Goal: Understand process/instructions: Learn how to perform a task or action

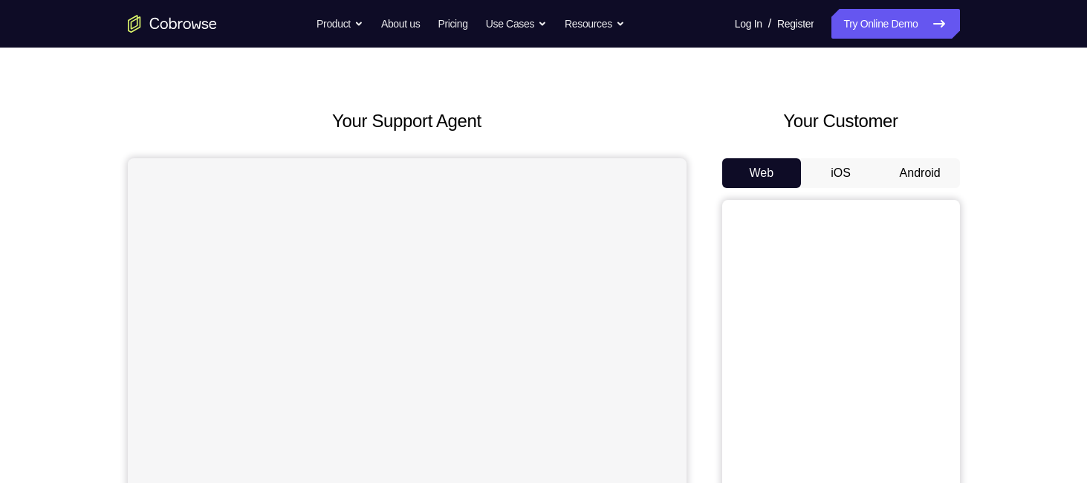
click at [925, 176] on button "Android" at bounding box center [919, 173] width 79 height 30
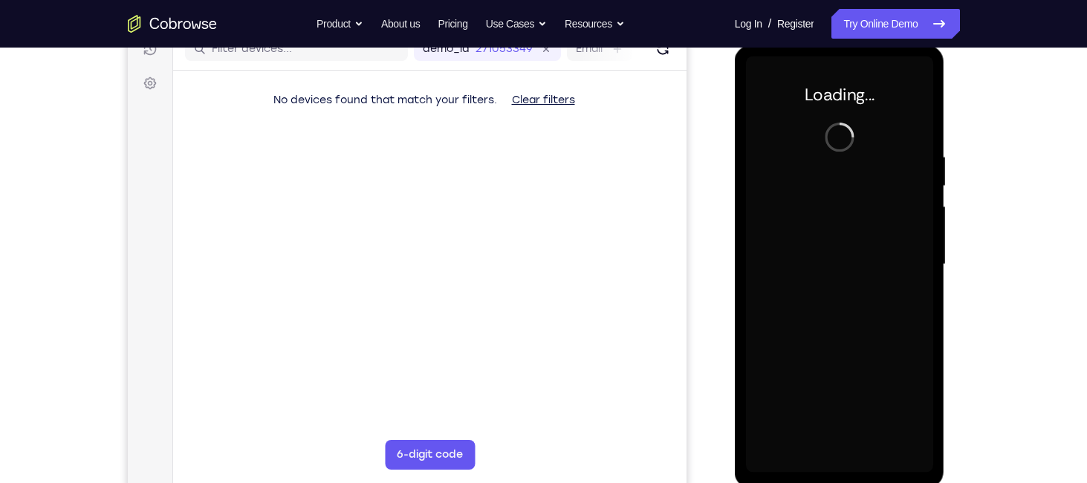
scroll to position [201, 0]
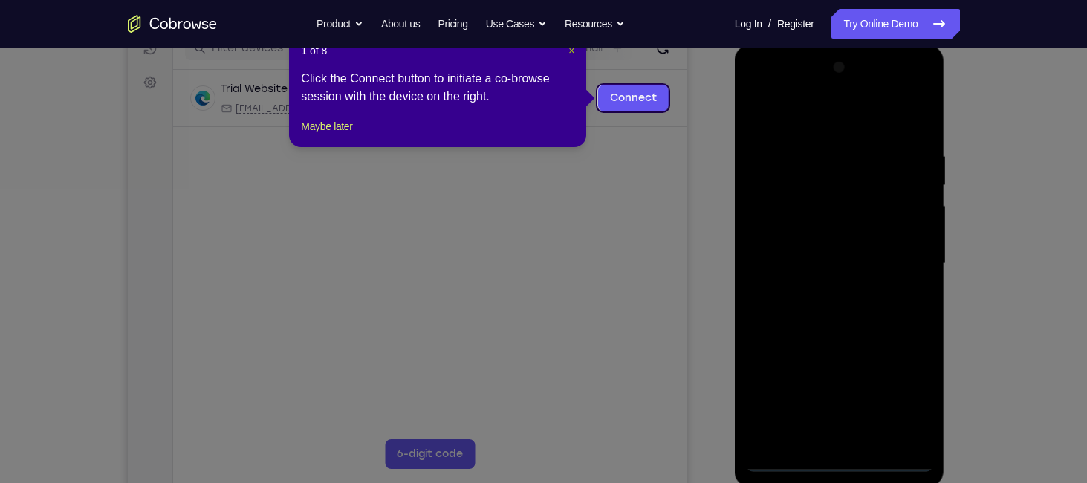
click at [572, 50] on span "×" at bounding box center [571, 51] width 6 height 12
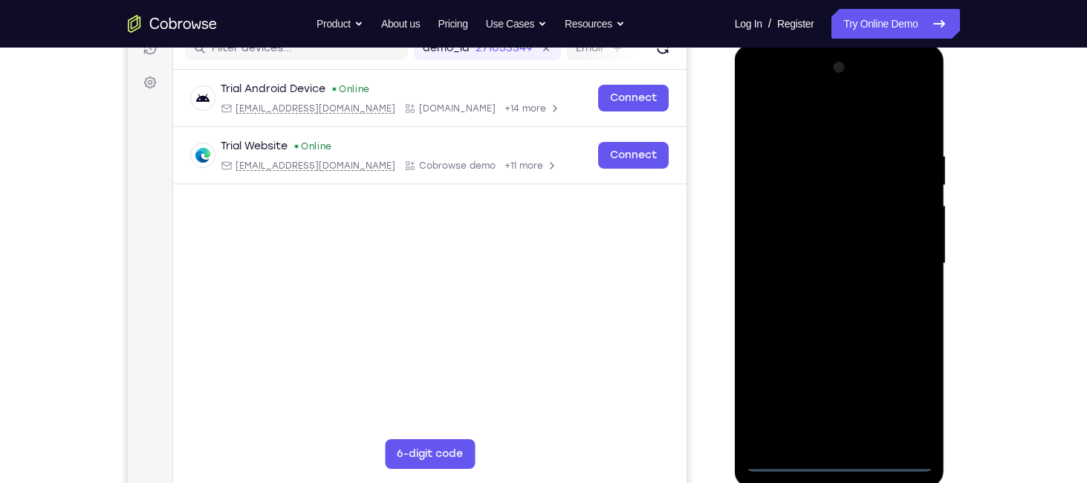
click at [841, 456] on div at bounding box center [839, 264] width 187 height 416
click at [914, 398] on div at bounding box center [839, 264] width 187 height 416
click at [763, 88] on div at bounding box center [839, 264] width 187 height 416
click at [908, 257] on div at bounding box center [839, 264] width 187 height 416
click at [824, 287] on div at bounding box center [839, 264] width 187 height 416
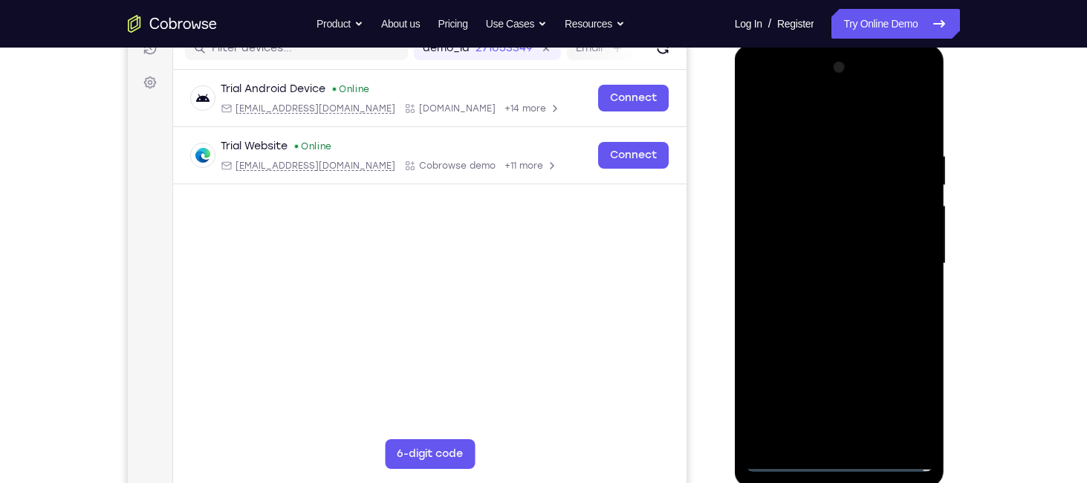
click at [824, 256] on div at bounding box center [839, 264] width 187 height 416
click at [830, 230] on div at bounding box center [839, 264] width 187 height 416
click at [810, 262] on div at bounding box center [839, 264] width 187 height 416
click at [811, 313] on div at bounding box center [839, 264] width 187 height 416
drag, startPoint x: 830, startPoint y: 126, endPoint x: 828, endPoint y: 76, distance: 50.5
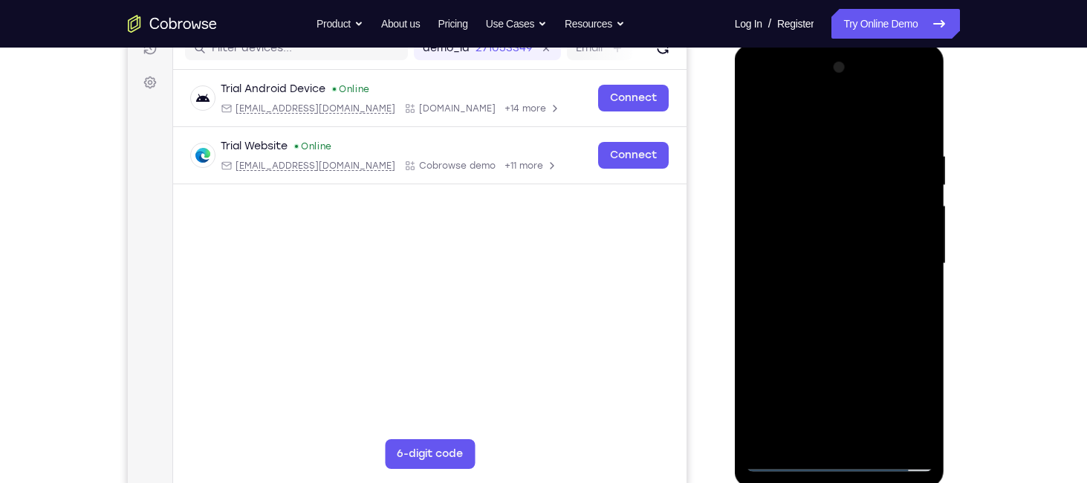
click at [828, 76] on div at bounding box center [839, 264] width 187 height 416
click at [751, 111] on div at bounding box center [839, 264] width 187 height 416
click at [819, 259] on div at bounding box center [839, 264] width 187 height 416
click at [832, 182] on div at bounding box center [839, 264] width 187 height 416
click at [828, 233] on div at bounding box center [839, 264] width 187 height 416
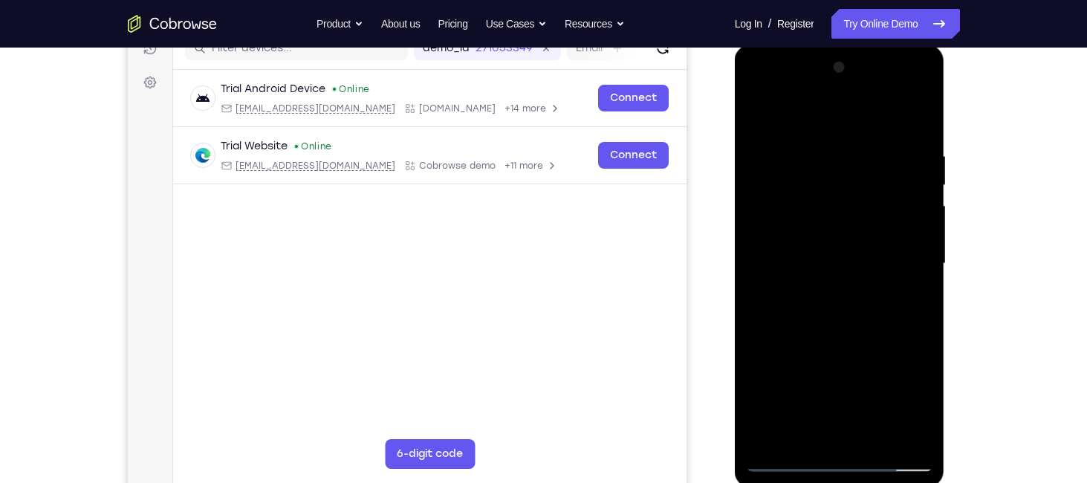
click at [831, 258] on div at bounding box center [839, 264] width 187 height 416
click at [839, 307] on div at bounding box center [839, 264] width 187 height 416
click at [820, 347] on div at bounding box center [839, 264] width 187 height 416
click at [829, 245] on div at bounding box center [839, 264] width 187 height 416
click at [853, 250] on div at bounding box center [839, 264] width 187 height 416
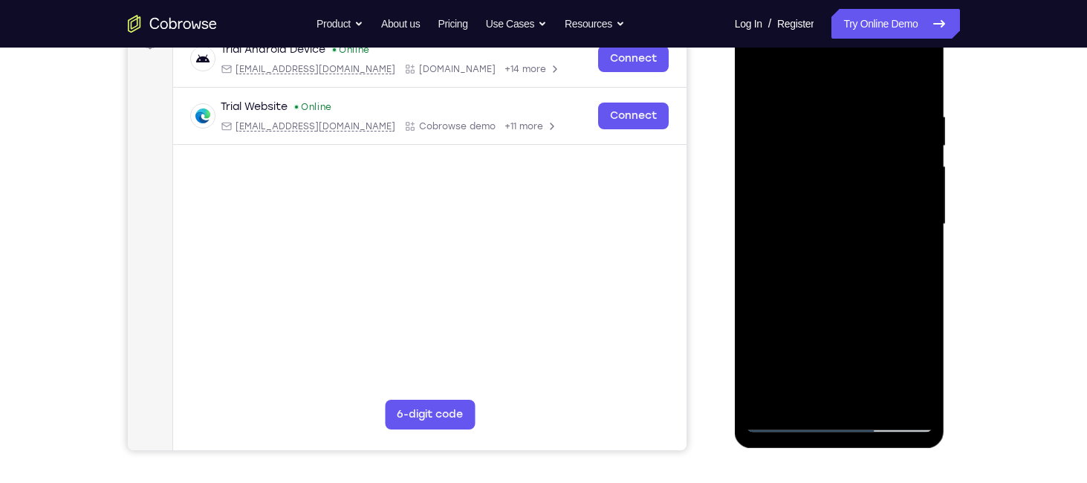
scroll to position [242, 0]
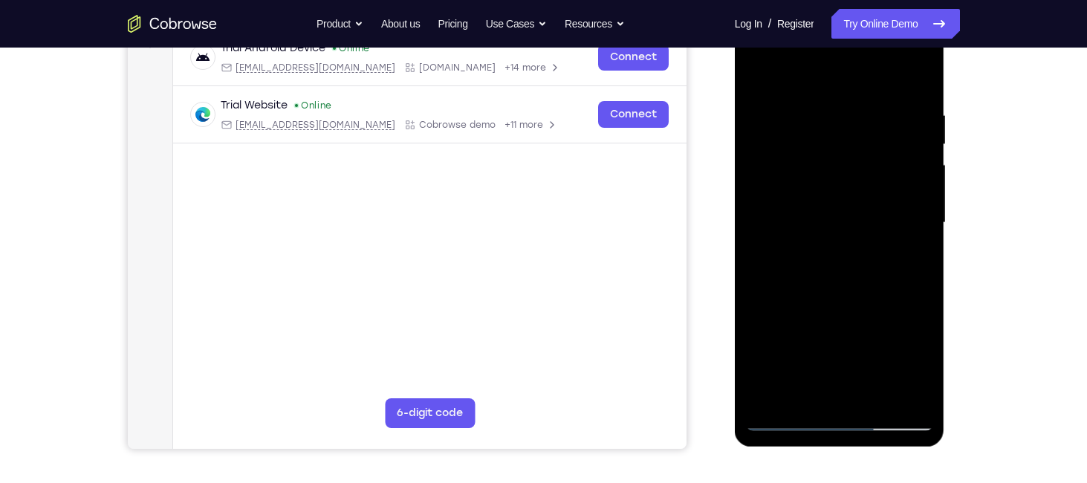
drag, startPoint x: 859, startPoint y: 285, endPoint x: 859, endPoint y: 227, distance: 58.7
click at [859, 227] on div at bounding box center [839, 223] width 187 height 416
click at [853, 388] on div at bounding box center [839, 223] width 187 height 416
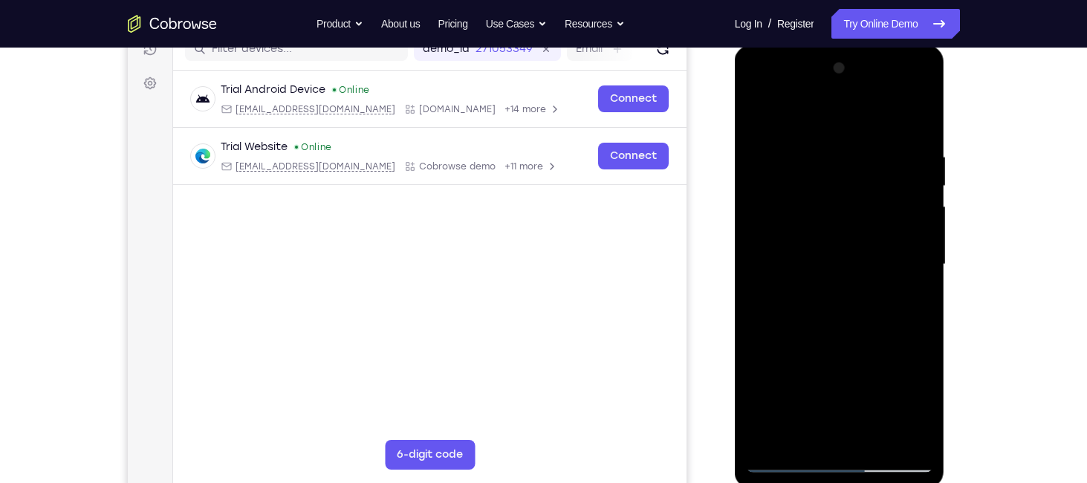
scroll to position [200, 0]
click at [819, 382] on div at bounding box center [839, 265] width 187 height 416
click at [847, 237] on div at bounding box center [839, 265] width 187 height 416
click at [830, 233] on div at bounding box center [839, 265] width 187 height 416
click at [854, 237] on div at bounding box center [839, 265] width 187 height 416
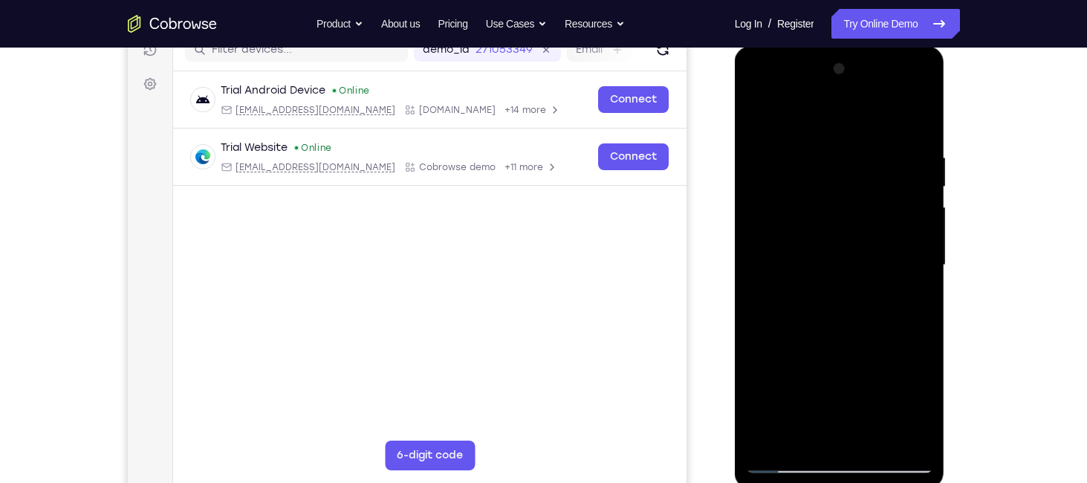
click at [904, 94] on div at bounding box center [839, 265] width 187 height 416
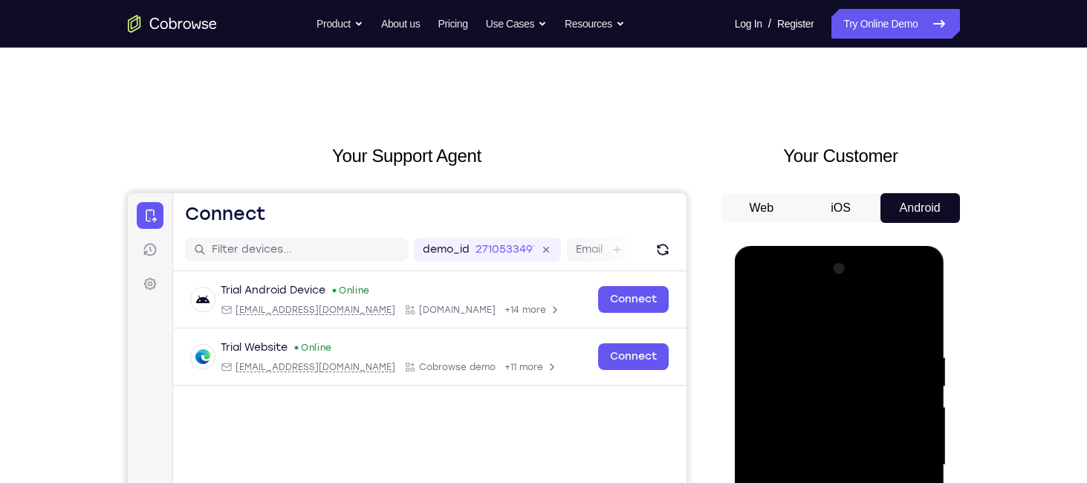
scroll to position [77, 0]
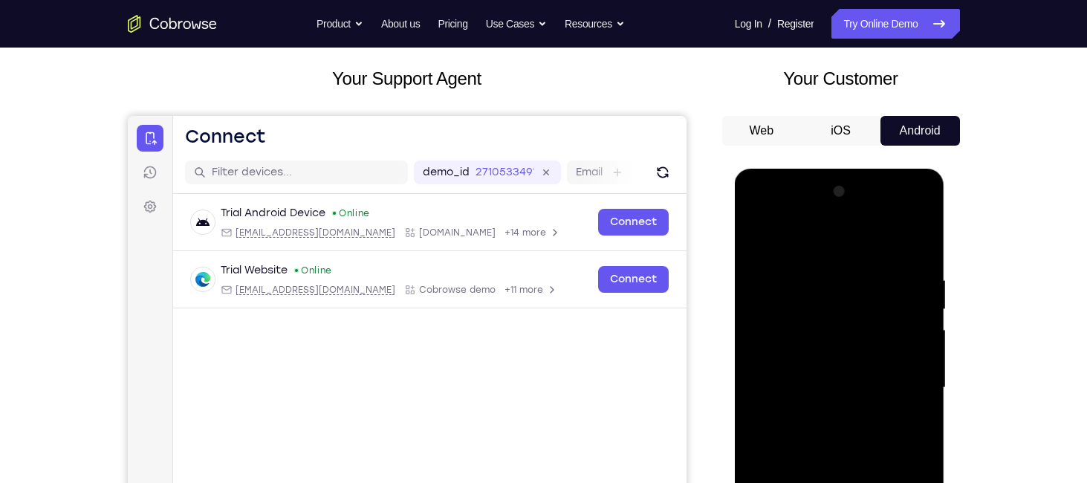
click at [835, 263] on div at bounding box center [839, 388] width 187 height 416
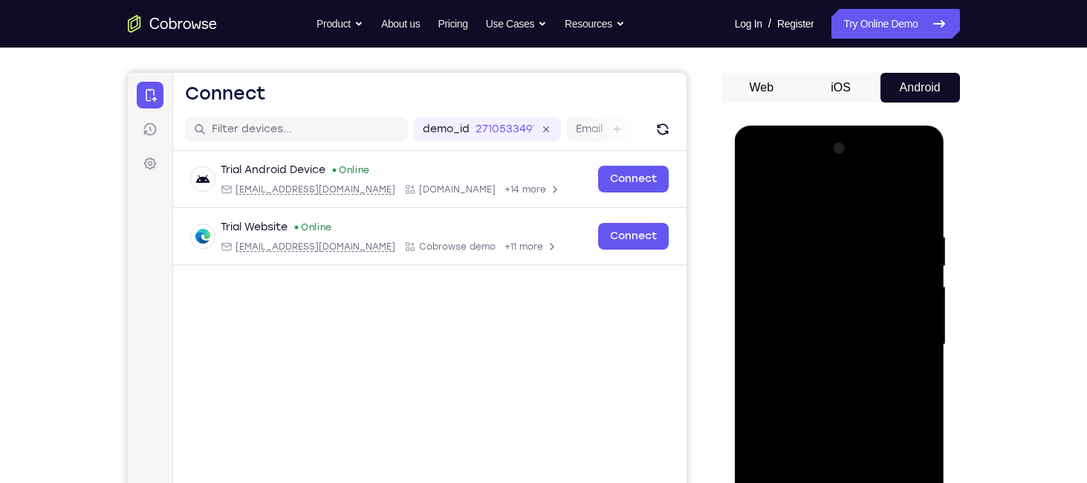
scroll to position [121, 0]
